Goal: Task Accomplishment & Management: Manage account settings

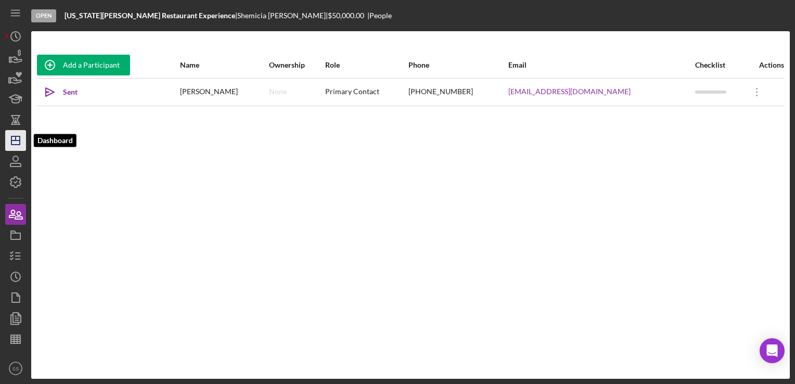
click at [23, 140] on icon "Icon/Dashboard" at bounding box center [16, 140] width 26 height 26
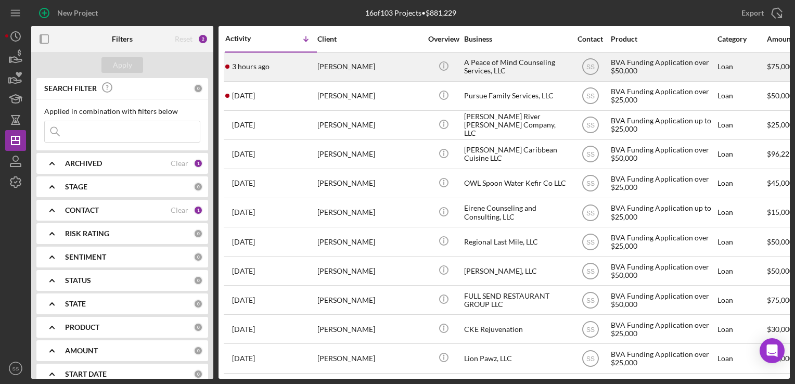
click at [323, 75] on div "[PERSON_NAME]" at bounding box center [369, 67] width 104 height 28
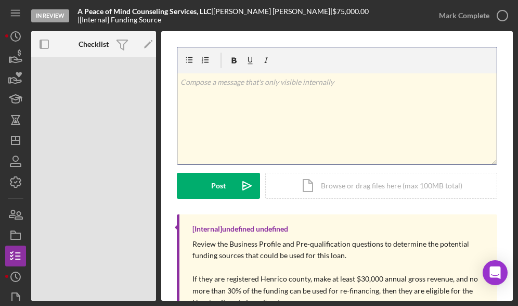
click at [354, 102] on div "v Color teal Color pink Remove color Add row above Add row below Add column bef…" at bounding box center [336, 118] width 319 height 91
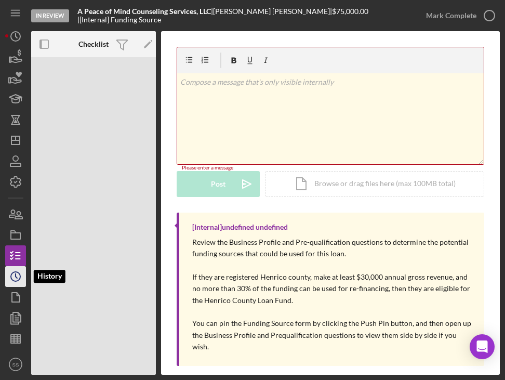
click at [20, 278] on circle "button" at bounding box center [15, 276] width 9 height 9
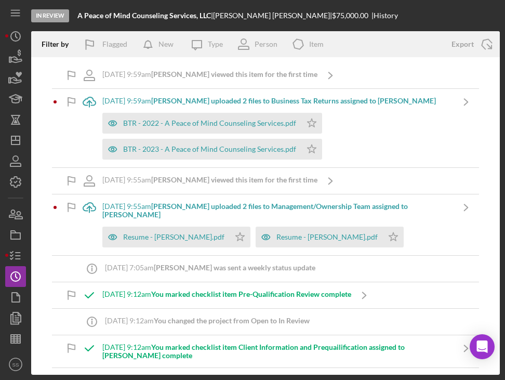
click at [198, 96] on b "[PERSON_NAME] uploaded 2 files to Business Tax Returns assigned to [PERSON_NAME]" at bounding box center [293, 100] width 285 height 9
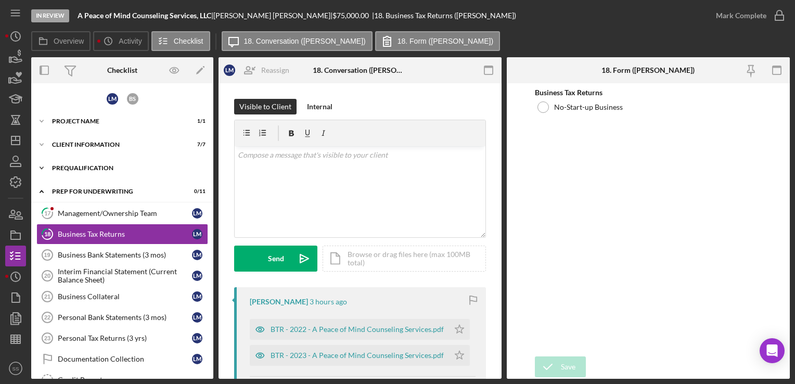
scroll to position [2, 0]
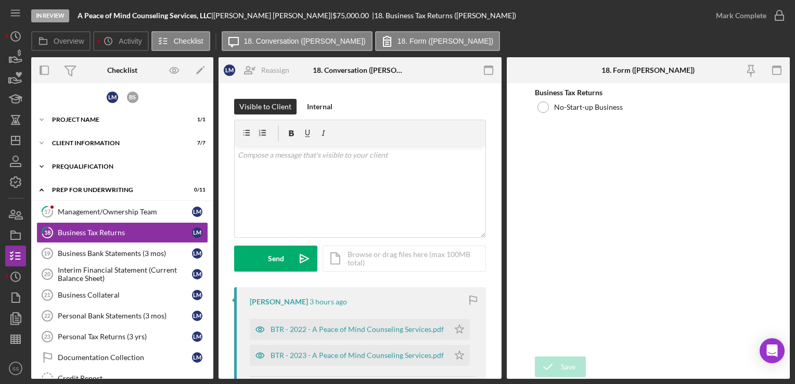
click at [104, 161] on div "Icon/Expander Prequalification 11 / 13" at bounding box center [122, 166] width 182 height 21
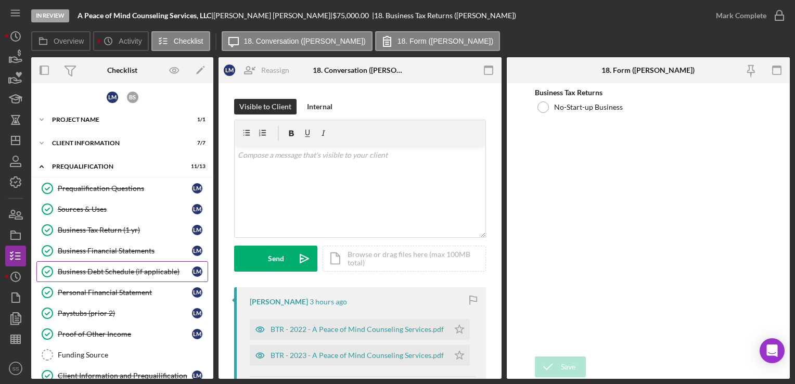
click at [112, 274] on link "Business Debt Schedule (if applicable) Business Debt Schedule (if applicable) […" at bounding box center [122, 271] width 172 height 21
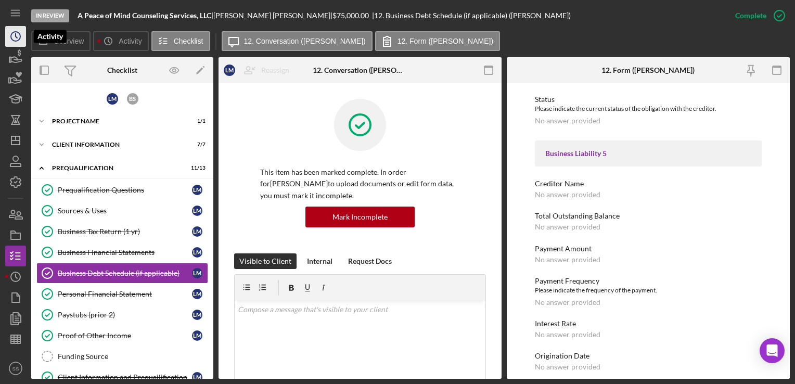
click at [14, 31] on icon "Icon/History" at bounding box center [16, 36] width 26 height 26
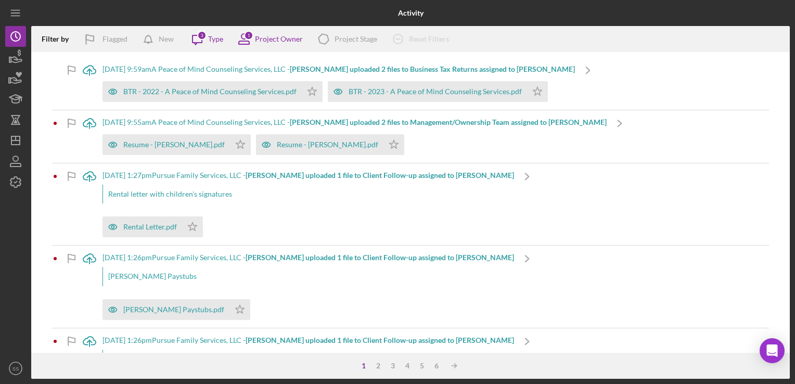
click at [335, 65] on b "[PERSON_NAME] uploaded 2 files to Business Tax Returns assigned to [PERSON_NAME]" at bounding box center [432, 68] width 285 height 9
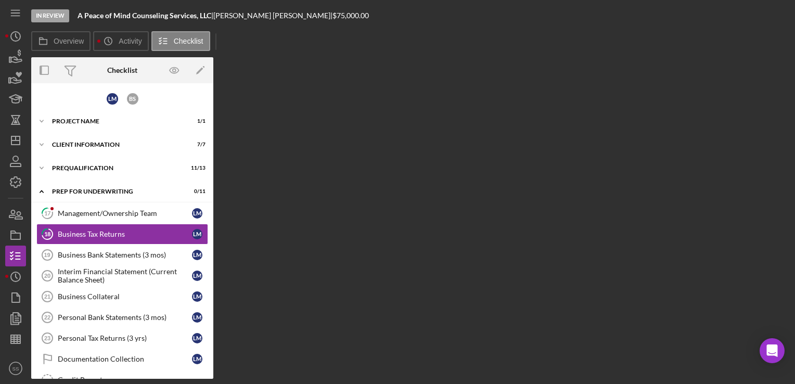
scroll to position [2, 0]
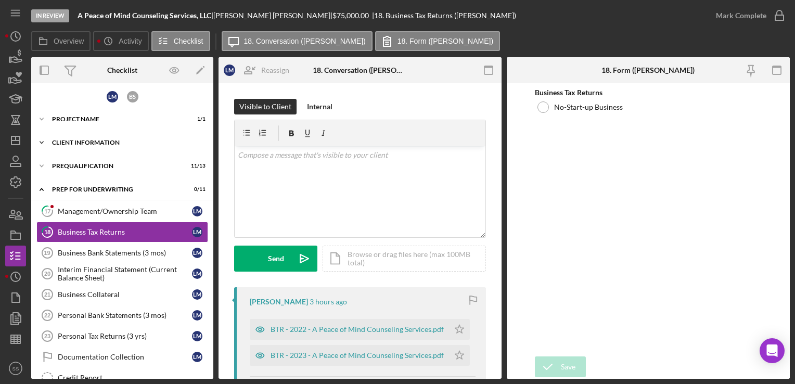
click at [98, 140] on div "Client Information" at bounding box center [126, 142] width 148 height 6
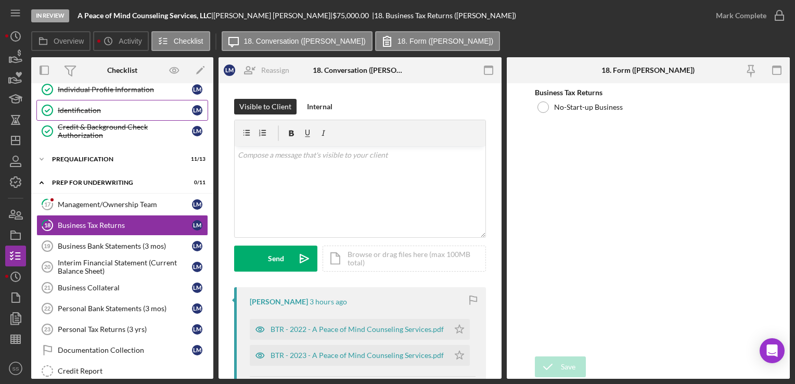
scroll to position [168, 0]
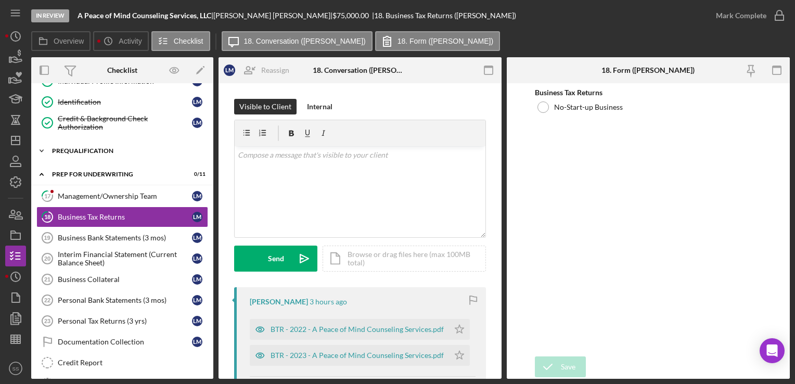
click at [111, 148] on div "Prequalification" at bounding box center [126, 151] width 148 height 6
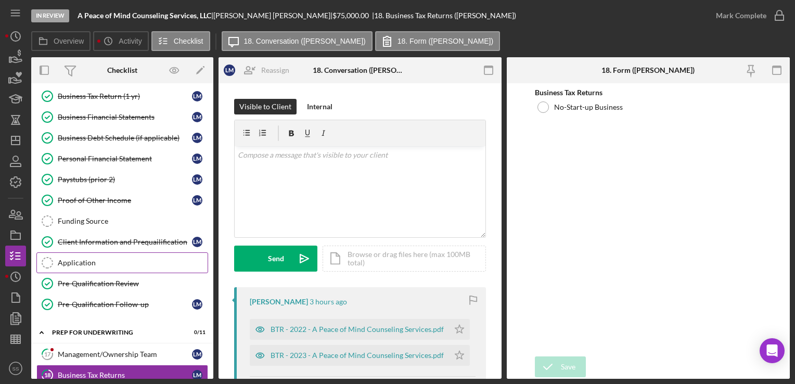
scroll to position [288, 0]
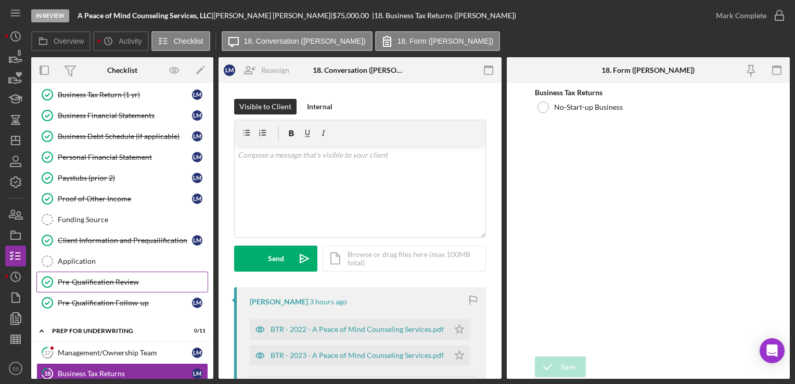
click at [113, 279] on div "Pre-Qualification Review" at bounding box center [133, 282] width 150 height 8
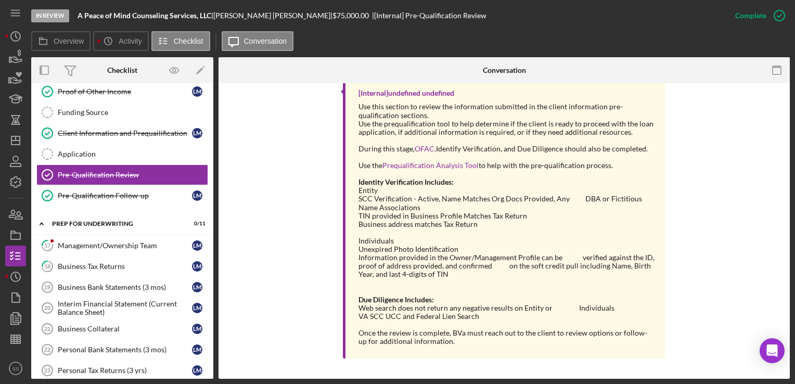
scroll to position [397, 0]
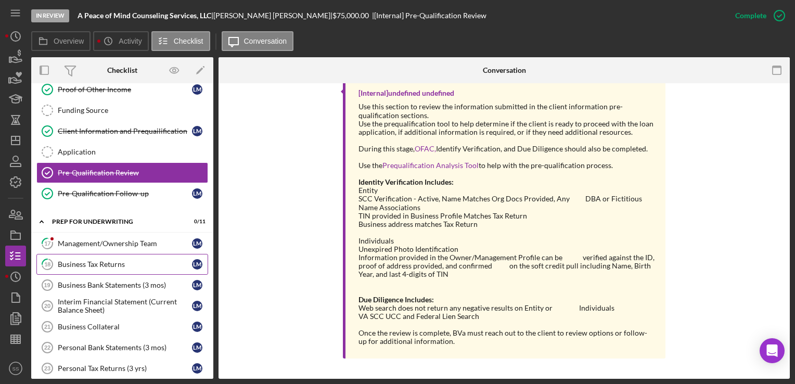
click at [106, 264] on link "18 Business Tax Returns [PERSON_NAME]" at bounding box center [122, 264] width 172 height 21
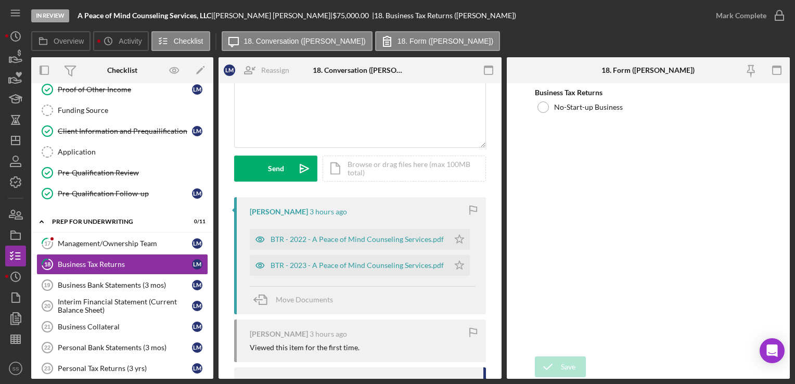
scroll to position [89, 0]
click at [464, 232] on icon "Icon/Star" at bounding box center [459, 239] width 21 height 21
click at [457, 262] on icon "Icon/Star" at bounding box center [459, 265] width 21 height 21
click at [355, 257] on div "BTR - 2023 - A Peace of Mind Counseling Services.pdf" at bounding box center [349, 265] width 199 height 21
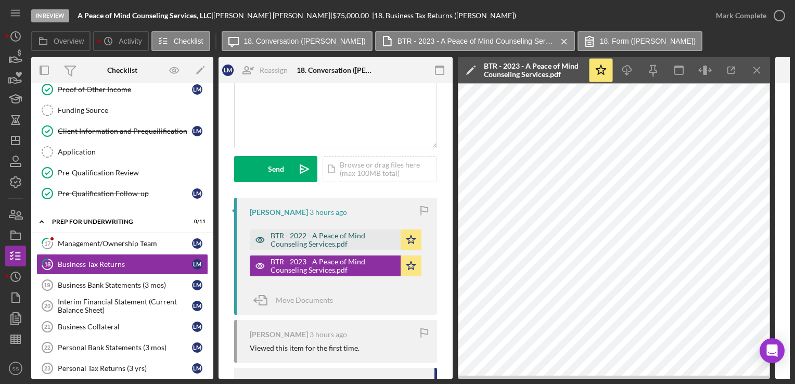
click at [275, 243] on div "BTR - 2022 - A Peace of Mind Counseling Services.pdf" at bounding box center [332, 239] width 125 height 17
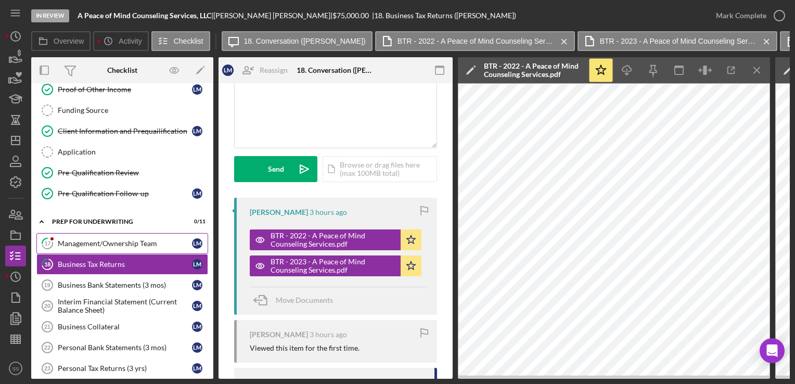
click at [128, 233] on link "17 Management/Ownership Team [PERSON_NAME]" at bounding box center [122, 243] width 172 height 21
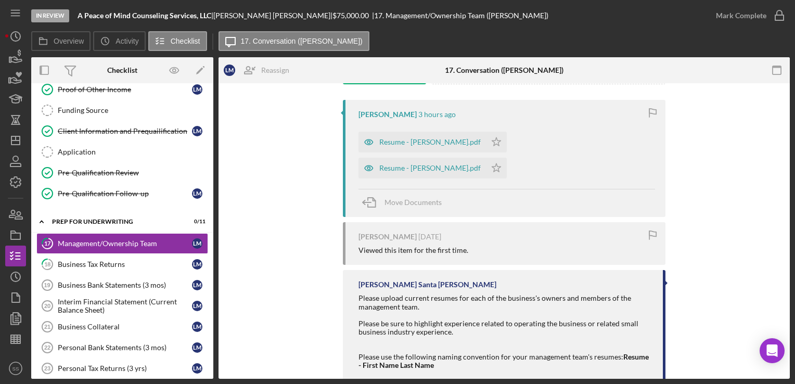
scroll to position [189, 0]
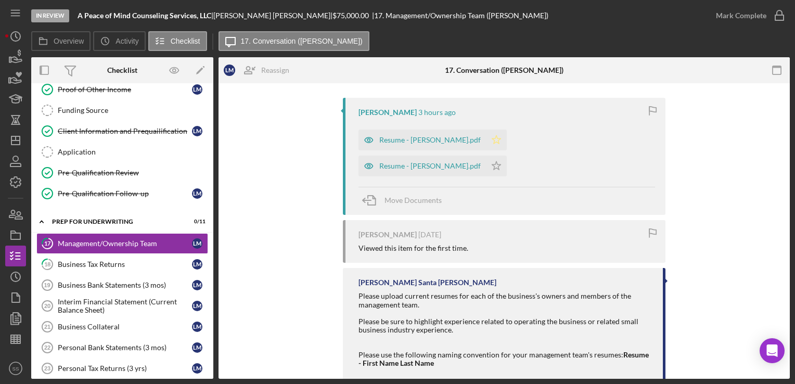
click at [486, 139] on icon "Icon/Star" at bounding box center [496, 139] width 21 height 21
click at [506, 165] on icon "Icon/Star" at bounding box center [496, 165] width 21 height 21
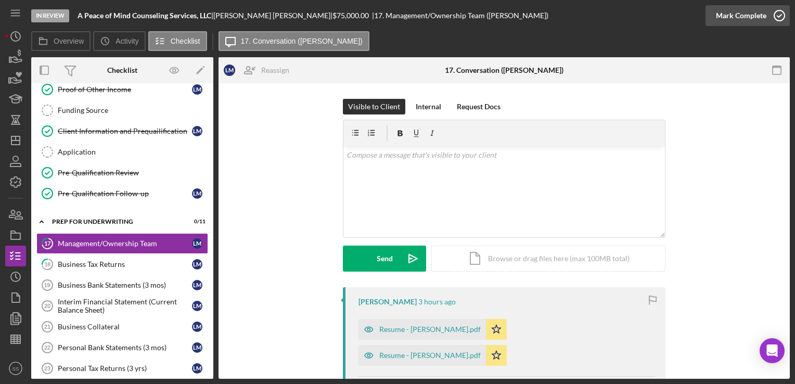
click at [772, 16] on icon "button" at bounding box center [779, 16] width 26 height 26
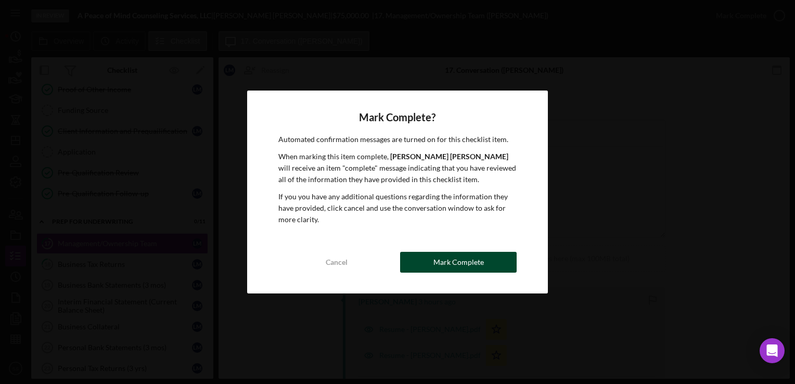
click at [498, 258] on button "Mark Complete" at bounding box center [458, 262] width 116 height 21
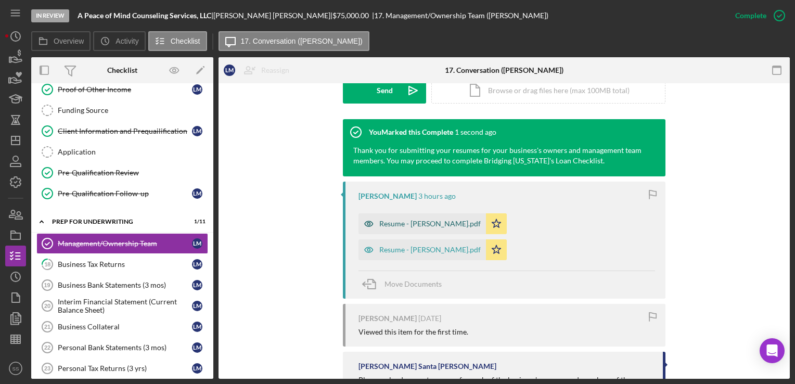
click at [423, 224] on div "Resume - [PERSON_NAME].pdf" at bounding box center [429, 223] width 101 height 8
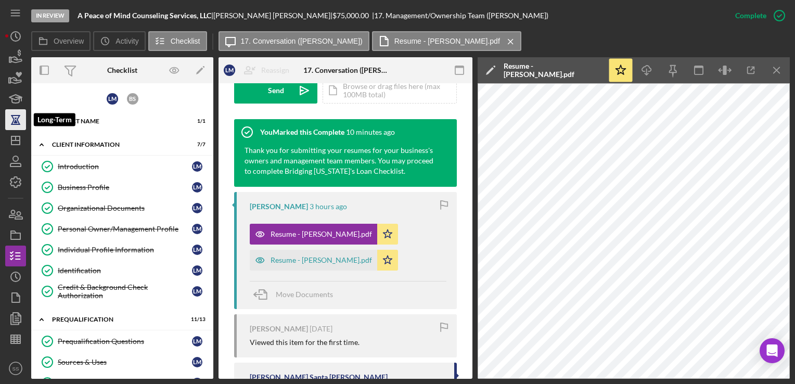
click at [8, 129] on icon "button" at bounding box center [16, 120] width 26 height 26
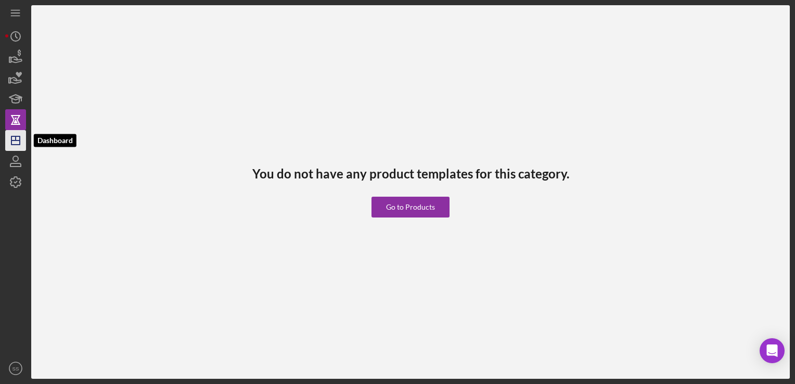
click at [12, 138] on icon "Icon/Dashboard" at bounding box center [16, 140] width 26 height 26
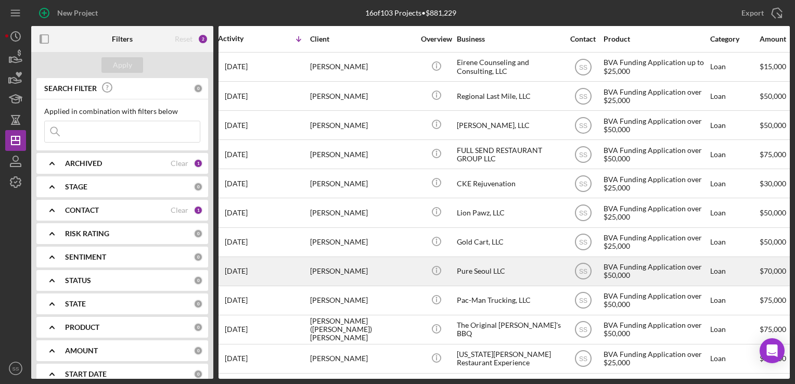
scroll to position [153, 0]
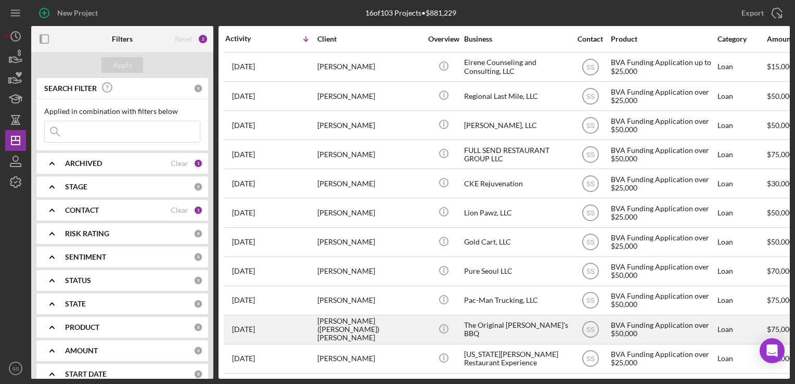
drag, startPoint x: 352, startPoint y: 327, endPoint x: 272, endPoint y: 328, distance: 79.0
click at [272, 328] on div "[DATE] [PERSON_NAME] ([PERSON_NAME]) [PERSON_NAME]" at bounding box center [270, 330] width 91 height 28
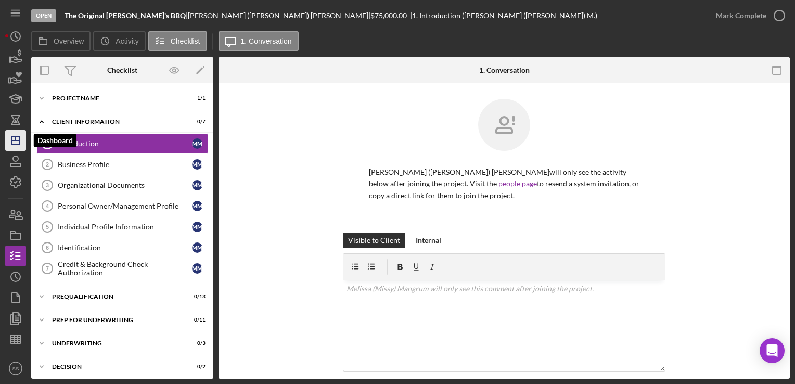
click at [11, 146] on icon "Icon/Dashboard" at bounding box center [16, 140] width 26 height 26
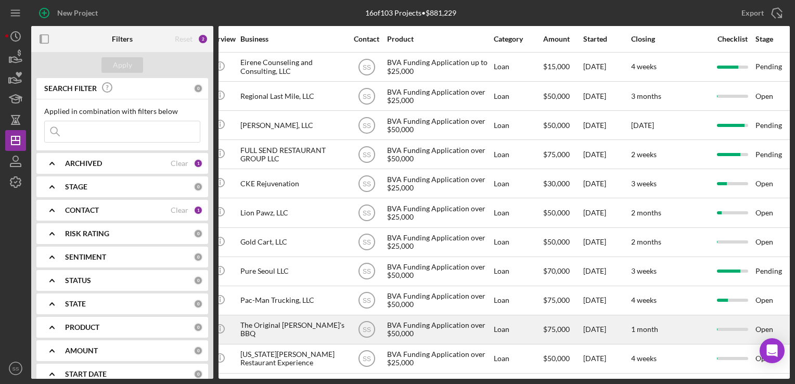
scroll to position [153, 225]
click at [683, 324] on div "1 month" at bounding box center [669, 330] width 78 height 28
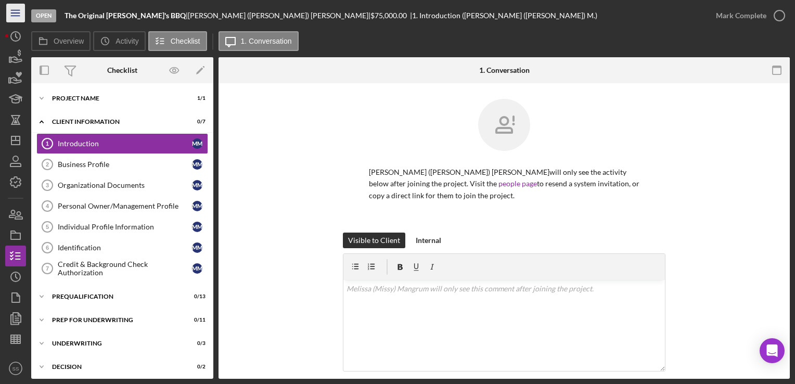
click at [17, 12] on icon "Icon/Menu" at bounding box center [15, 13] width 23 height 23
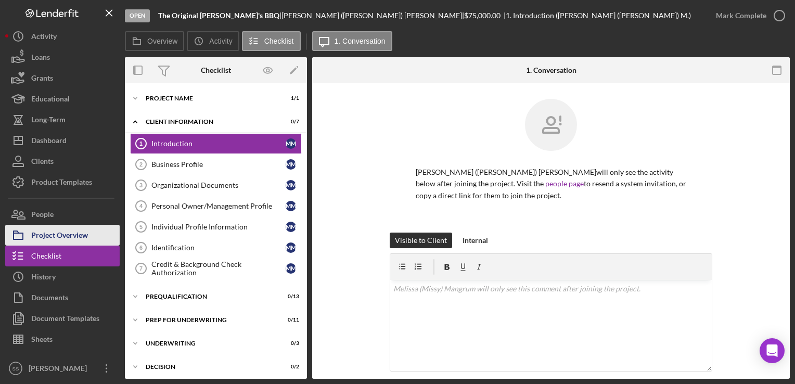
click at [42, 237] on div "Project Overview" at bounding box center [59, 236] width 57 height 23
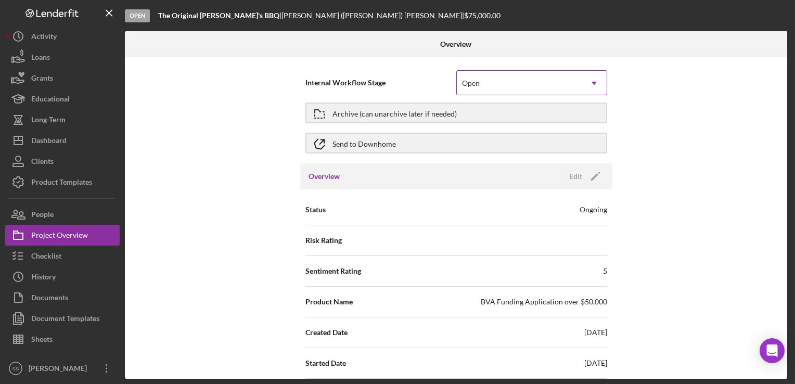
click at [497, 85] on div "Open" at bounding box center [519, 83] width 125 height 24
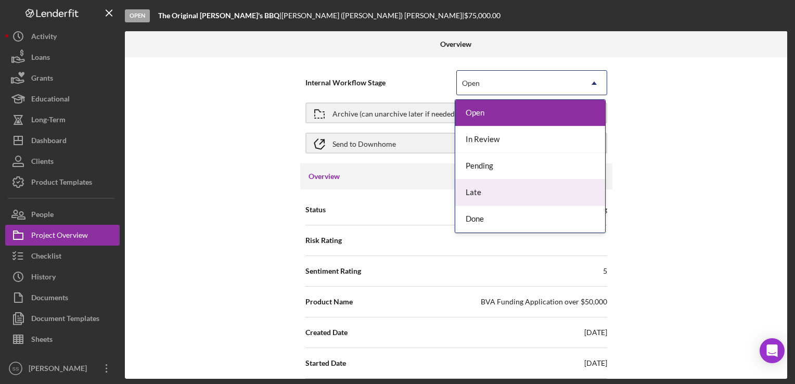
click at [655, 211] on div "Internal Workflow Stage 5 results available. Use Up and Down to choose options,…" at bounding box center [456, 217] width 662 height 321
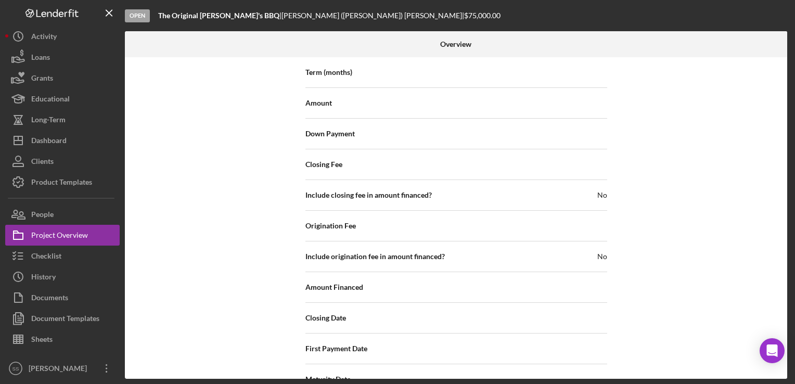
scroll to position [1209, 0]
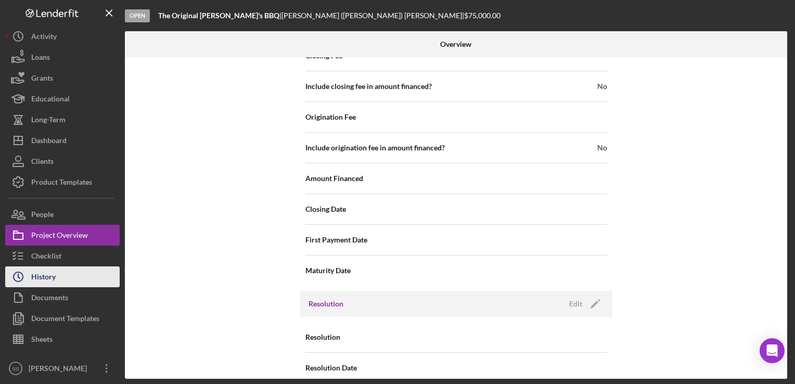
click at [37, 274] on div "History" at bounding box center [43, 277] width 24 height 23
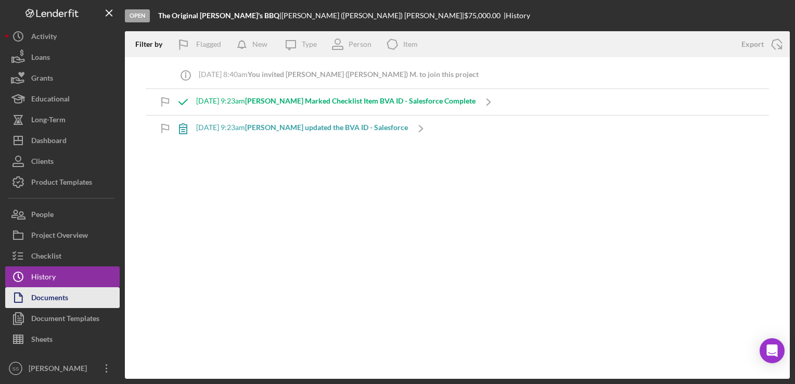
click at [44, 302] on div "Documents" at bounding box center [49, 298] width 37 height 23
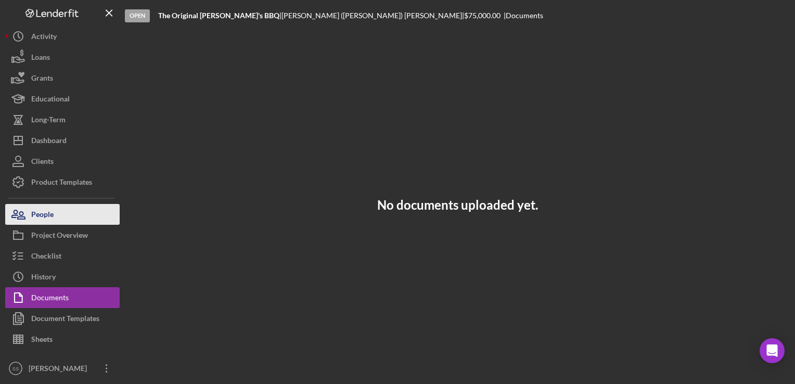
click at [48, 213] on div "People" at bounding box center [42, 215] width 22 height 23
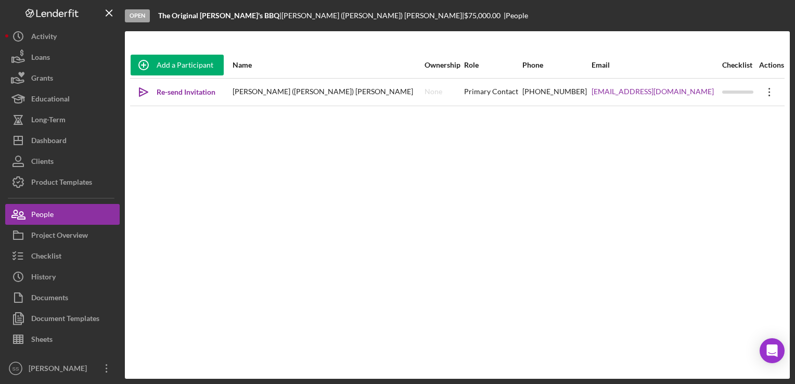
click at [764, 93] on icon "Icon/Overflow" at bounding box center [769, 92] width 26 height 26
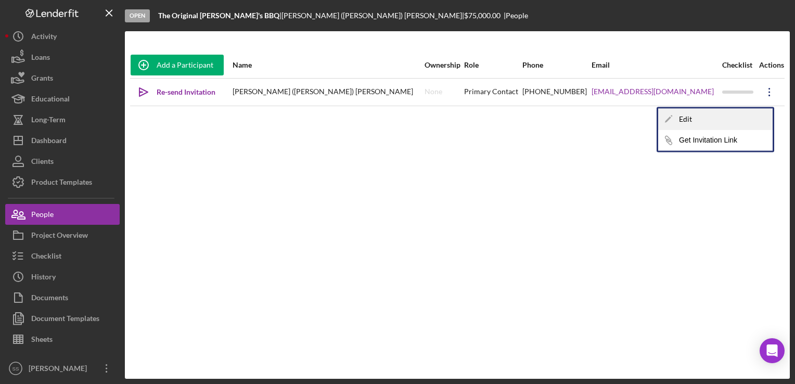
click at [695, 117] on div "Icon/Edit Edit" at bounding box center [715, 119] width 114 height 21
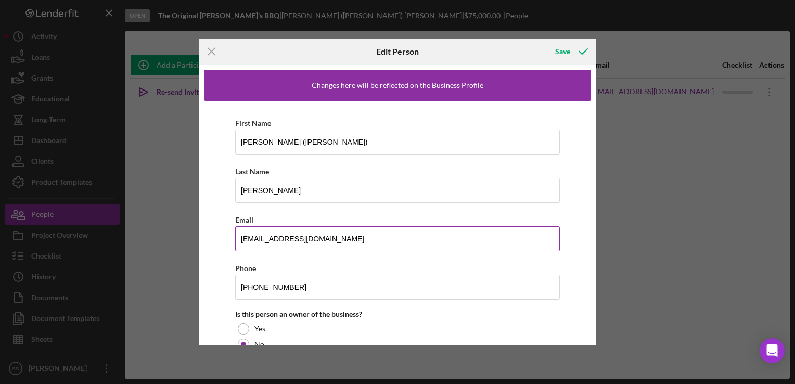
scroll to position [83, 0]
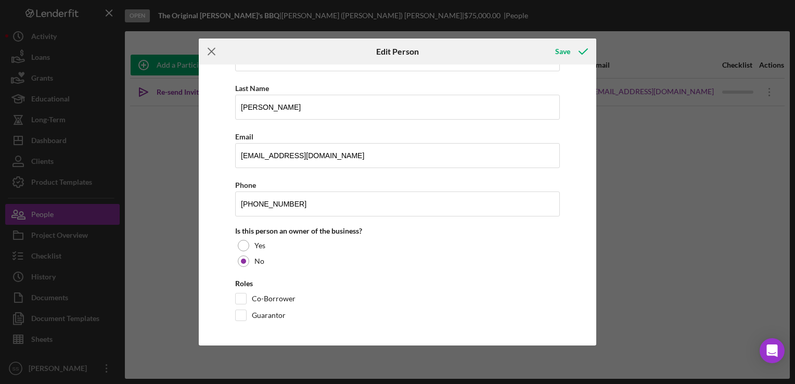
click at [218, 44] on icon "Icon/Menu Close" at bounding box center [212, 51] width 26 height 26
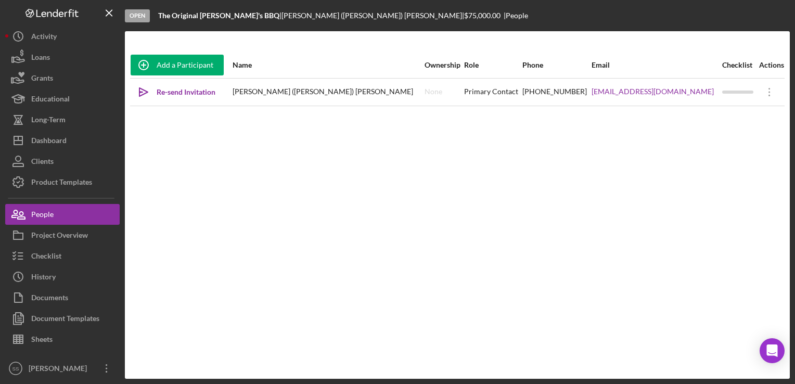
click at [644, 139] on div "Add a Participant Name Ownership Role Phone Email Checklist Actions Icon/icon-i…" at bounding box center [457, 205] width 665 height 306
click at [40, 231] on div "Project Overview" at bounding box center [59, 236] width 57 height 23
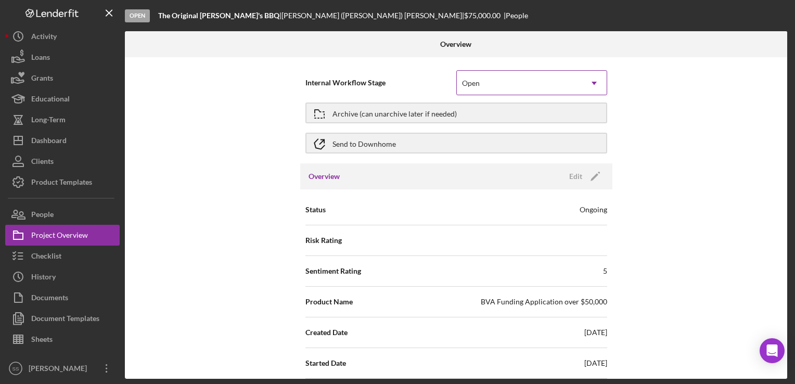
click at [550, 89] on div "Open" at bounding box center [519, 83] width 125 height 24
click at [728, 122] on div "Internal Workflow Stage Open Icon/Dropdown Arrow Archive (can unarchive later i…" at bounding box center [456, 217] width 662 height 321
click at [591, 180] on icon "Icon/Edit" at bounding box center [595, 176] width 26 height 26
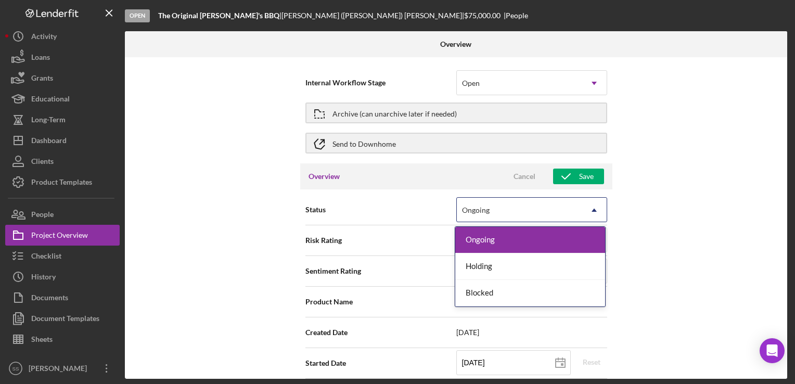
click at [590, 203] on icon "Icon/Dropdown Arrow" at bounding box center [593, 210] width 25 height 25
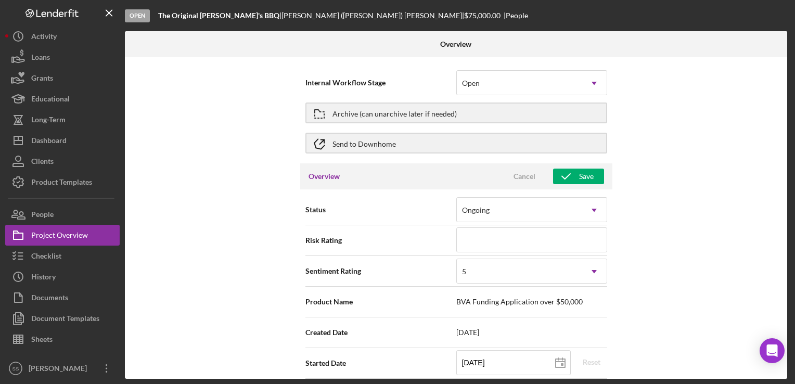
click at [653, 120] on div "Internal Workflow Stage Open Icon/Dropdown Arrow Archive (can unarchive later i…" at bounding box center [456, 217] width 662 height 321
click at [573, 172] on icon "button" at bounding box center [566, 176] width 26 height 26
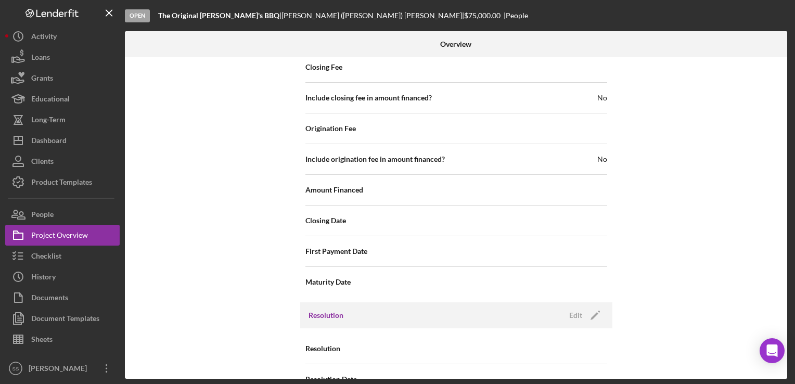
scroll to position [1209, 0]
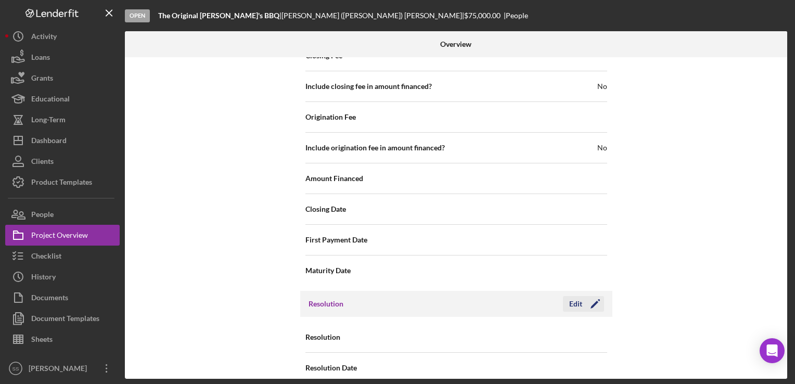
click at [594, 292] on icon "Icon/Edit" at bounding box center [595, 304] width 26 height 26
click at [538, 353] on div "Resolution Date [DATE] [DATE] Reset" at bounding box center [456, 368] width 302 height 30
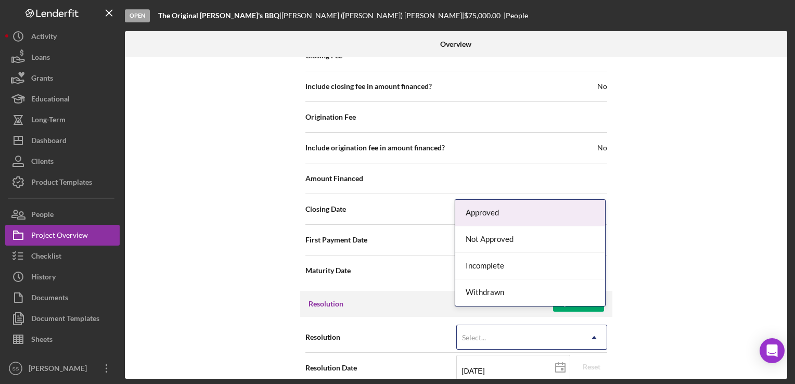
click at [538, 326] on div "Select..." at bounding box center [519, 338] width 125 height 24
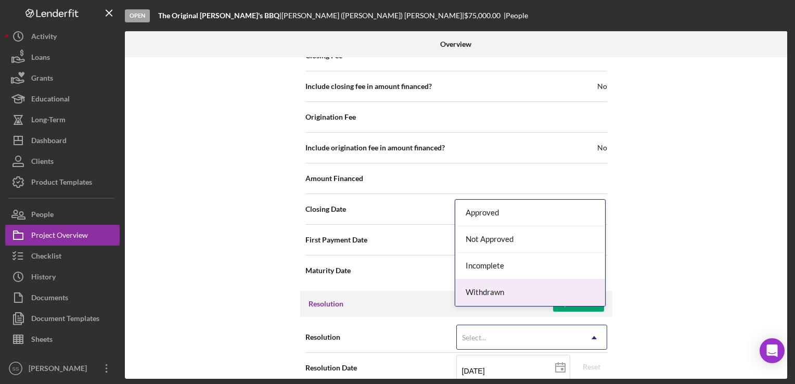
click at [521, 294] on div "Withdrawn" at bounding box center [530, 292] width 150 height 27
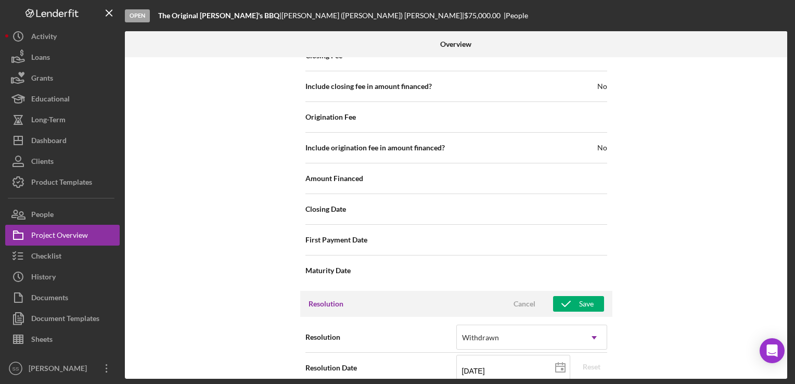
scroll to position [1275, 0]
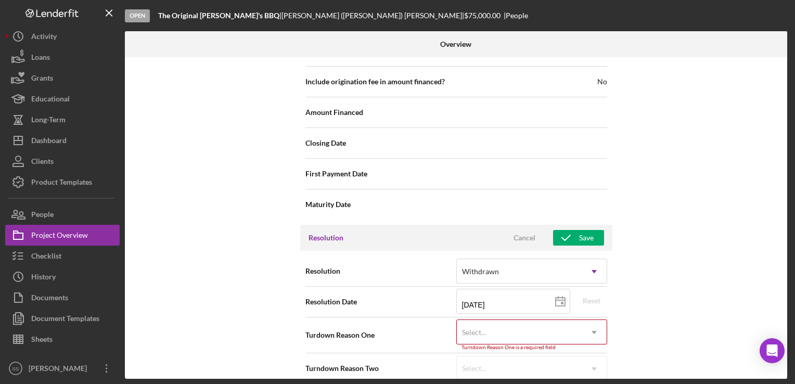
click at [523, 320] on div "Select..." at bounding box center [519, 332] width 125 height 24
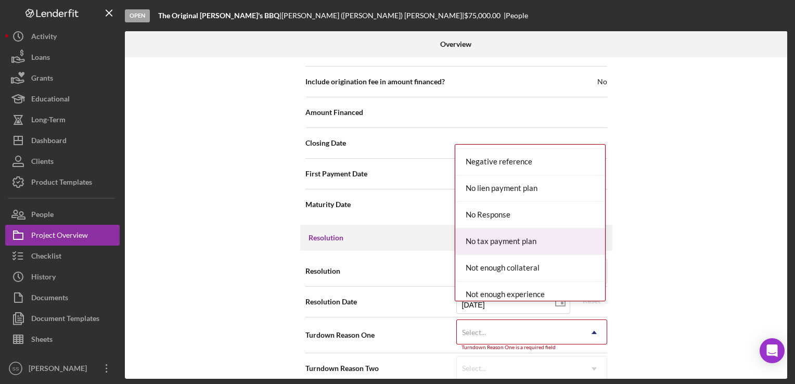
scroll to position [684, 0]
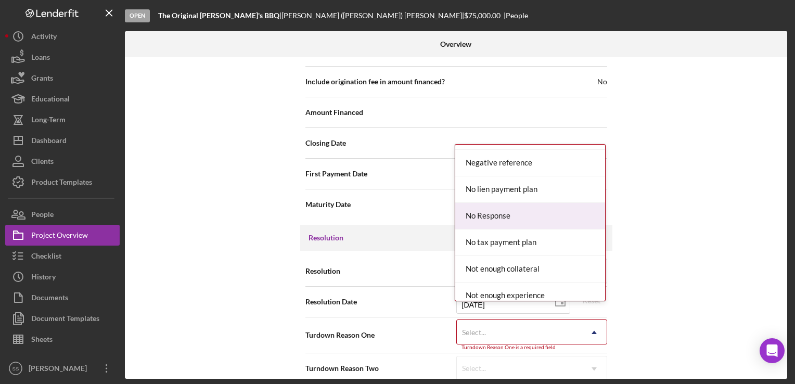
click at [505, 223] on div "No Response" at bounding box center [530, 216] width 150 height 27
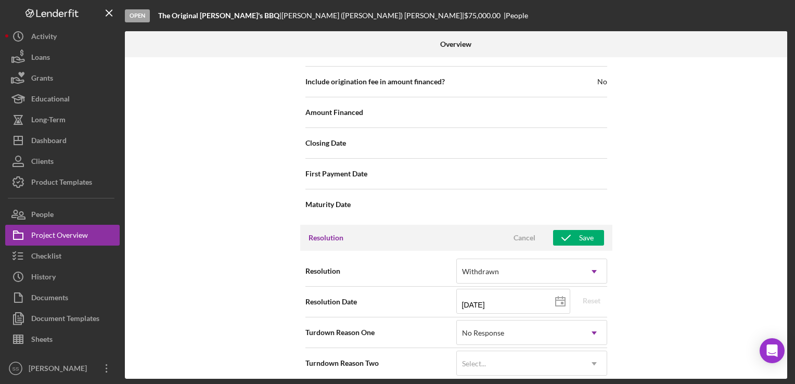
scroll to position [1270, 0]
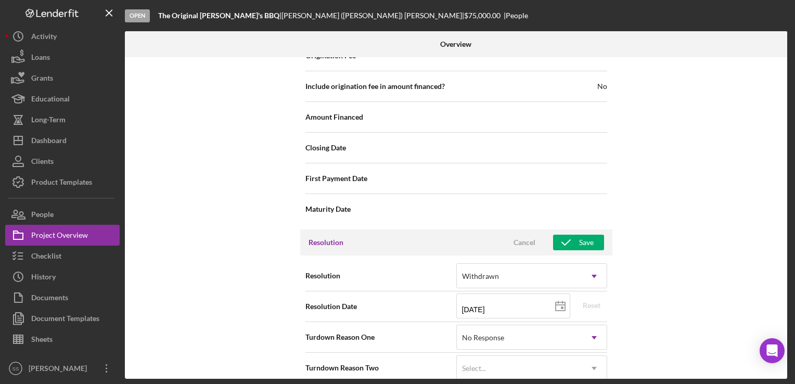
click at [641, 295] on div "Internal Workflow Stage Open Icon/Dropdown Arrow Archive (can unarchive later i…" at bounding box center [456, 217] width 662 height 321
click at [566, 229] on icon "button" at bounding box center [566, 242] width 26 height 26
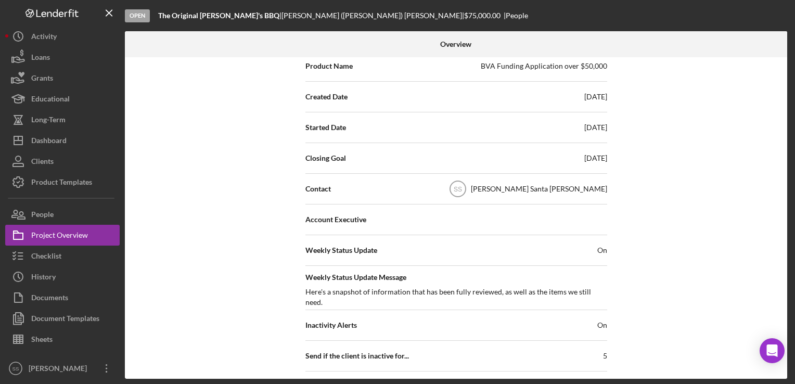
scroll to position [0, 0]
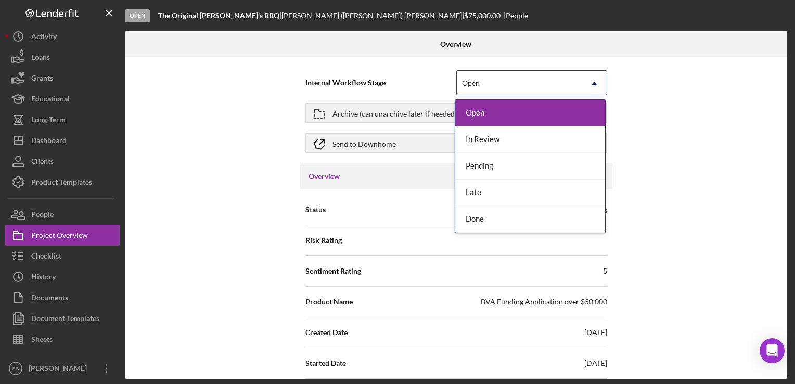
click at [462, 83] on div "Open" at bounding box center [471, 83] width 18 height 8
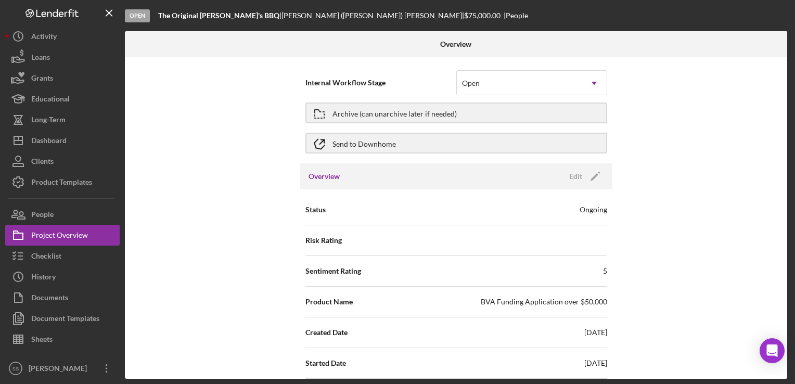
click at [329, 73] on div "Internal Workflow Stage Open Icon/Dropdown Arrow" at bounding box center [456, 83] width 302 height 26
click at [46, 219] on div "People" at bounding box center [42, 215] width 22 height 23
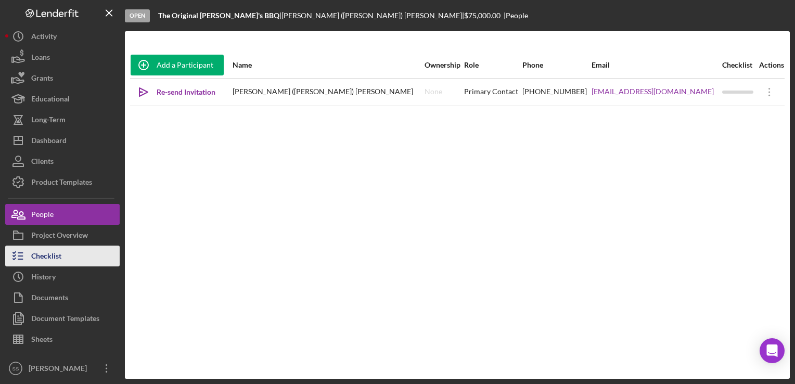
click at [41, 251] on div "Checklist" at bounding box center [46, 256] width 30 height 23
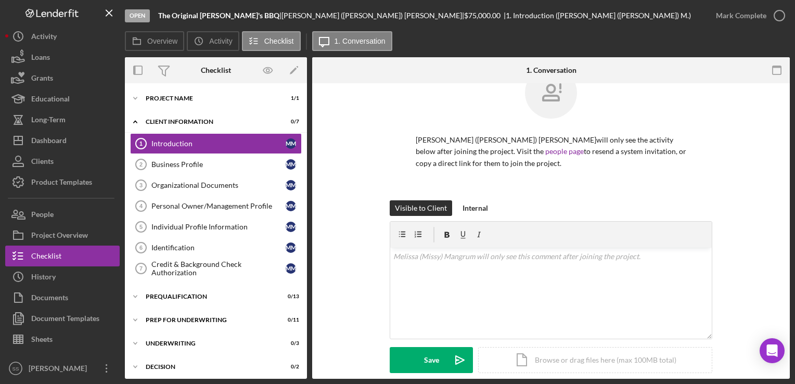
scroll to position [33, 0]
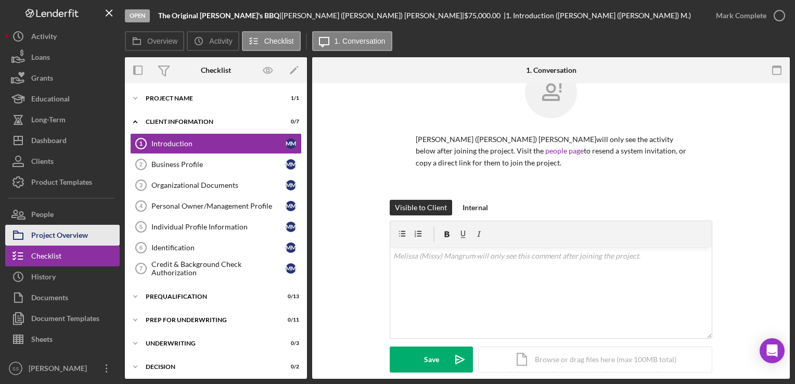
click at [42, 234] on div "Project Overview" at bounding box center [59, 236] width 57 height 23
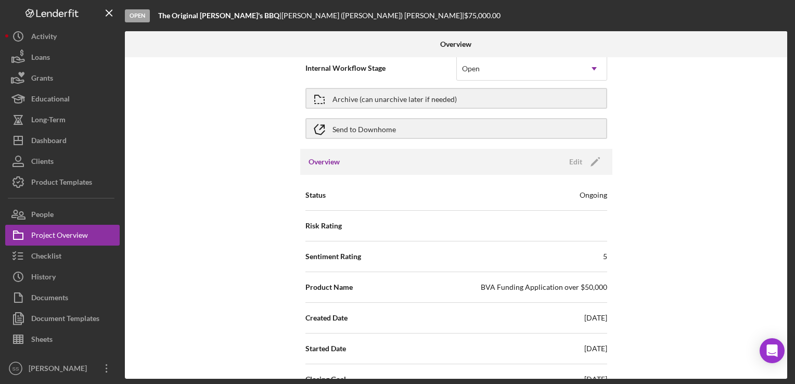
scroll to position [15, 0]
click at [365, 96] on div "Archive (can unarchive later if needed)" at bounding box center [394, 98] width 124 height 19
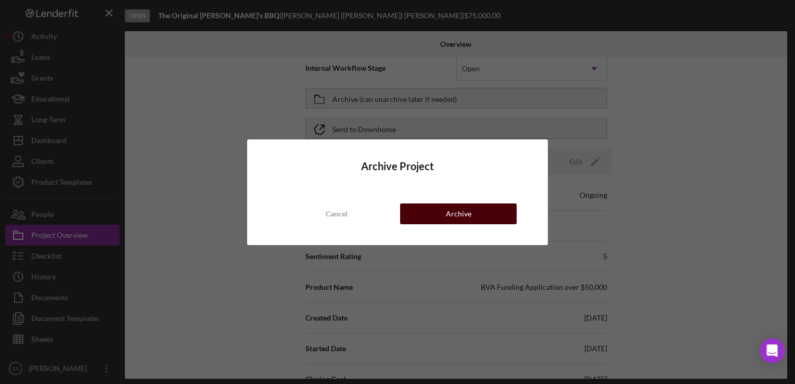
click at [425, 211] on button "Archive" at bounding box center [458, 213] width 116 height 21
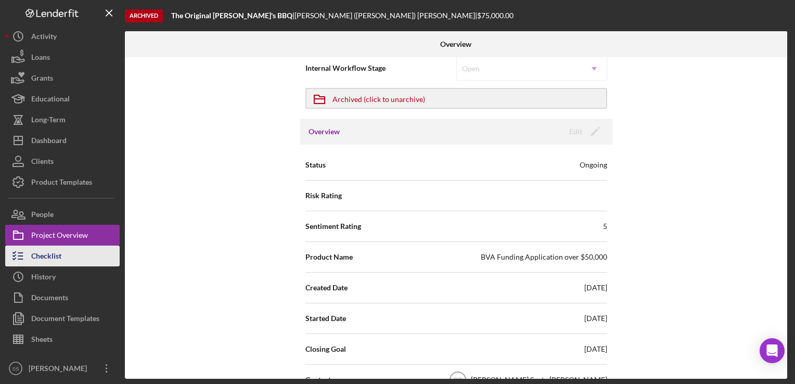
click at [43, 259] on div "Checklist" at bounding box center [46, 256] width 30 height 23
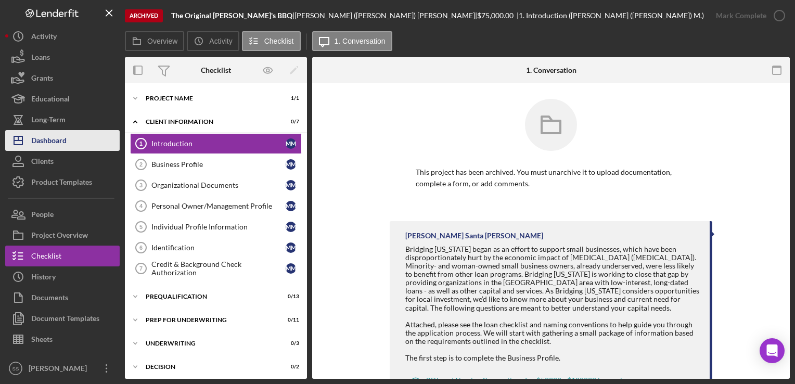
click at [50, 144] on div "Dashboard" at bounding box center [48, 141] width 35 height 23
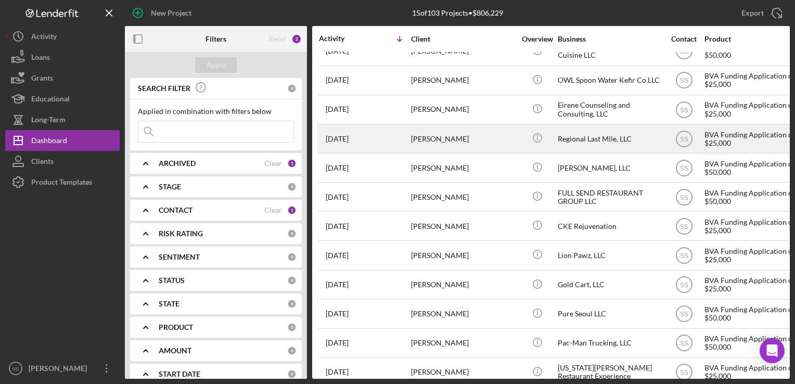
scroll to position [124, 0]
